Goal: Find specific page/section: Find specific page/section

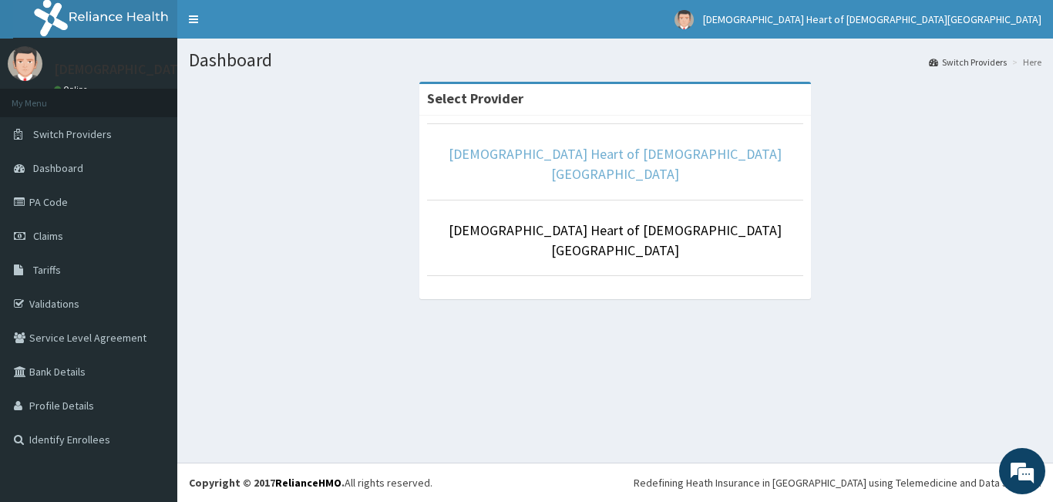
click at [659, 157] on link "[DEMOGRAPHIC_DATA] Heart of [DEMOGRAPHIC_DATA][GEOGRAPHIC_DATA]" at bounding box center [615, 164] width 333 height 38
